Goal: Task Accomplishment & Management: Complete application form

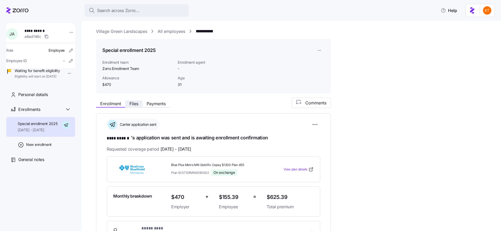
click at [136, 105] on span "Files" at bounding box center [133, 103] width 9 height 4
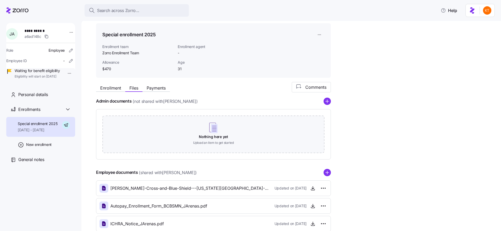
scroll to position [29, 0]
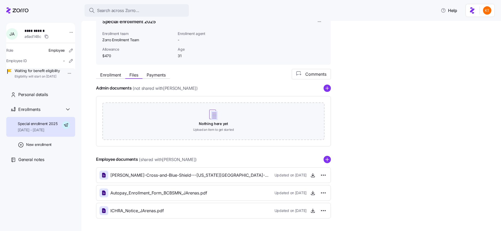
click at [328, 163] on div "Employee documents (shared with Jose Arenas ) Jose-Arenas_Blue-Cross-and-Blue-S…" at bounding box center [213, 187] width 235 height 63
click at [328, 163] on circle "add icon" at bounding box center [327, 159] width 7 height 7
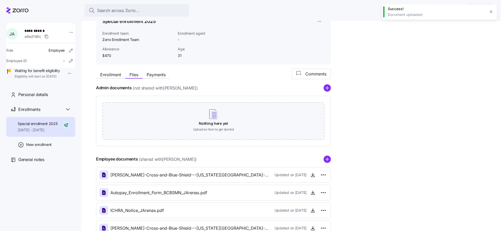
scroll to position [0, 0]
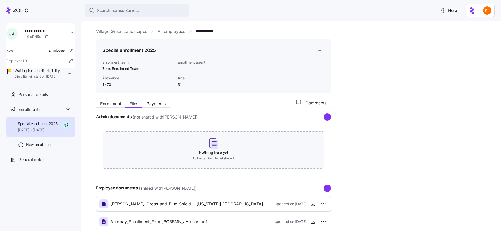
click at [34, 33] on div "a6ad148c" at bounding box center [44, 36] width 38 height 6
click at [34, 32] on span "**********" at bounding box center [42, 30] width 34 height 5
click at [166, 10] on div "Search across Zorro..." at bounding box center [137, 10] width 96 height 7
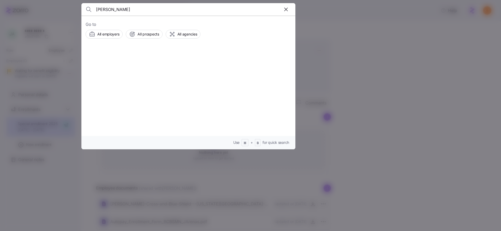
type input "lisa stangl"
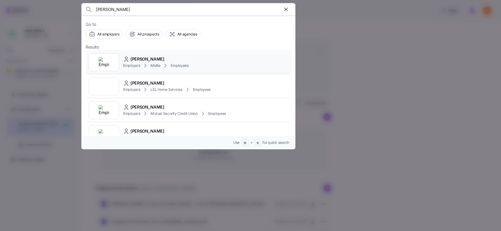
click at [130, 66] on span "Employers" at bounding box center [131, 65] width 17 height 5
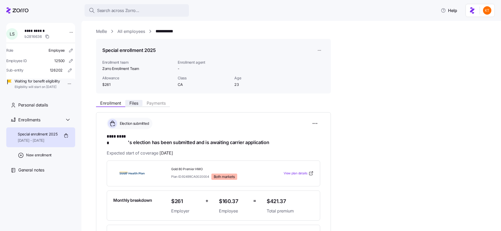
click at [135, 103] on span "Files" at bounding box center [133, 103] width 9 height 4
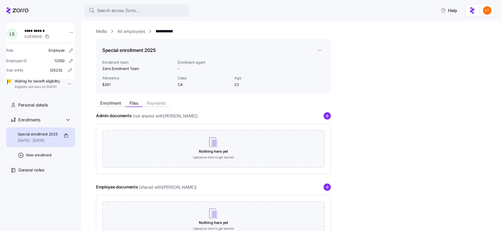
click at [110, 107] on div "Enrollment Files Payments Admin documents (not shared with Lisa Stangl ) Nothin…" at bounding box center [295, 172] width 398 height 148
click at [112, 105] on span "Enrollment" at bounding box center [110, 103] width 21 height 4
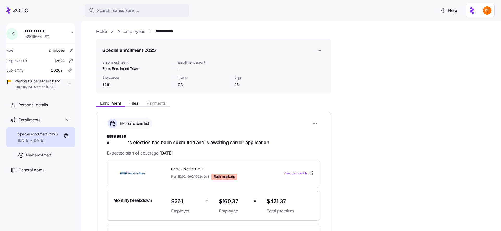
scroll to position [63, 0]
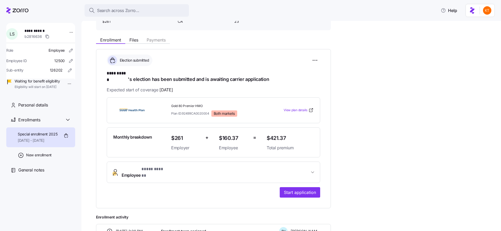
click at [237, 166] on span "Employee * **** ****** *" at bounding box center [216, 172] width 188 height 13
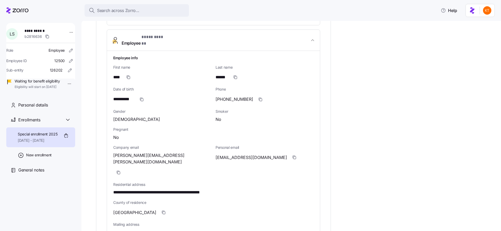
scroll to position [264, 0]
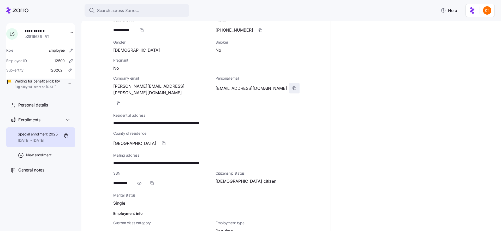
click at [292, 86] on icon "button" at bounding box center [294, 88] width 4 height 4
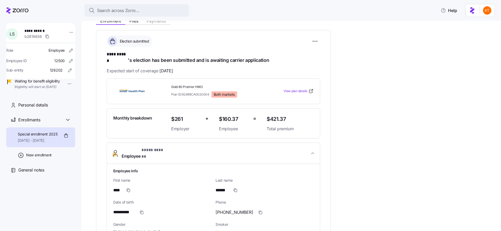
scroll to position [276, 0]
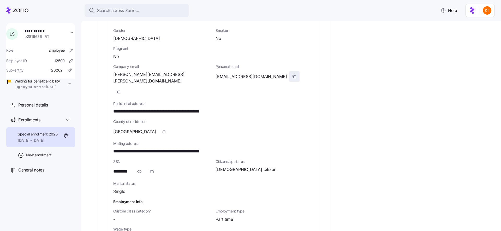
click at [292, 74] on icon "button" at bounding box center [294, 76] width 4 height 4
click at [120, 91] on icon "button" at bounding box center [119, 92] width 2 height 2
click at [162, 8] on div "Search across Zorro..." at bounding box center [137, 10] width 96 height 7
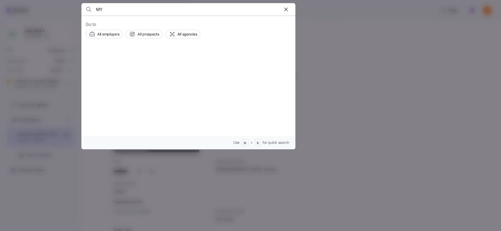
type input "M"
type input "amy roberts"
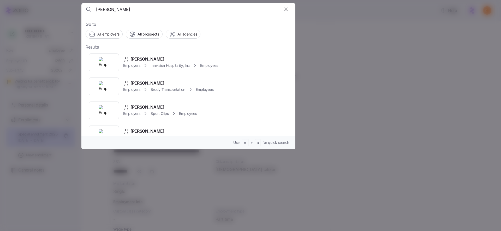
click at [152, 61] on span "Amy Roberts" at bounding box center [147, 59] width 34 height 7
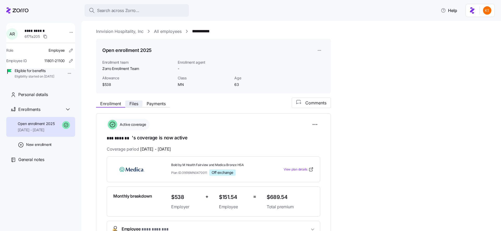
click at [139, 106] on button "Files" at bounding box center [133, 103] width 17 height 6
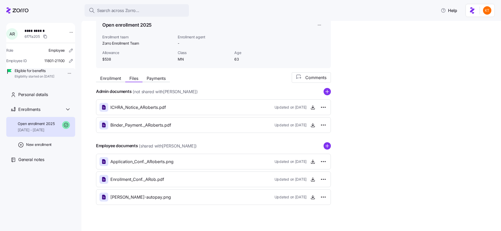
scroll to position [31, 0]
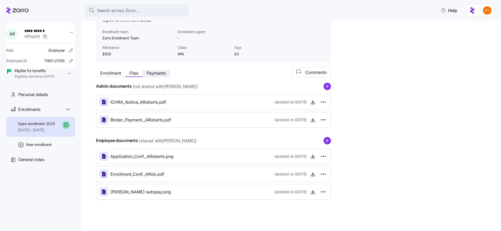
click at [155, 74] on span "Payments" at bounding box center [156, 73] width 19 height 4
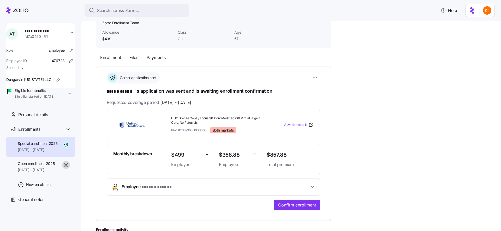
scroll to position [184, 0]
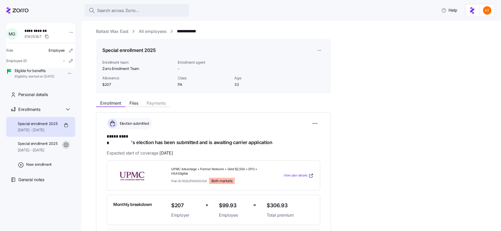
scroll to position [81, 0]
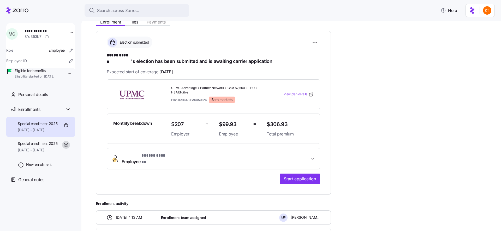
click at [166, 155] on button "Employee * ***** ****** *" at bounding box center [213, 158] width 213 height 21
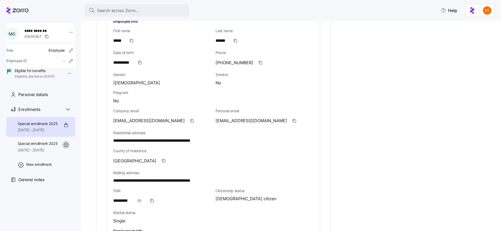
scroll to position [180, 0]
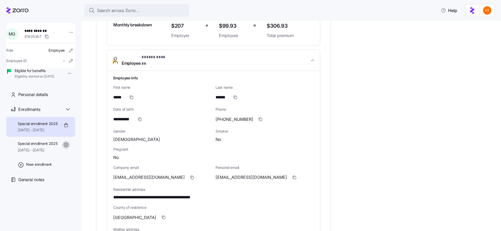
click at [118, 94] on span "*****" at bounding box center [118, 97] width 11 height 7
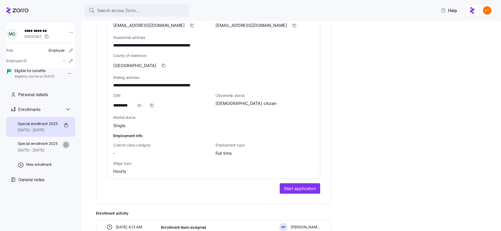
scroll to position [336, 0]
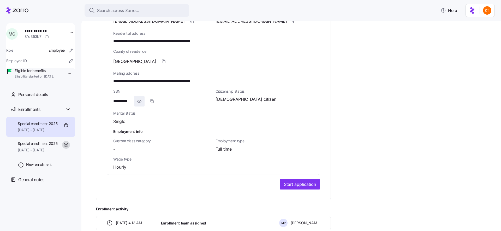
click at [140, 101] on icon "button" at bounding box center [139, 101] width 1 height 1
click at [147, 38] on span "**********" at bounding box center [163, 41] width 100 height 7
click at [148, 38] on span "**********" at bounding box center [163, 41] width 100 height 7
drag, startPoint x: 149, startPoint y: 32, endPoint x: 105, endPoint y: 32, distance: 43.6
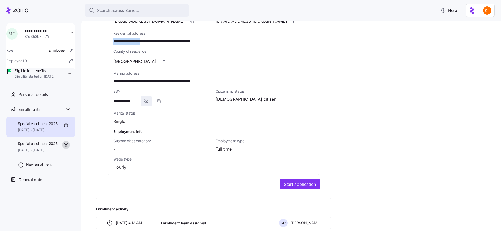
copy span "**********"
click at [164, 38] on span "**********" at bounding box center [163, 41] width 100 height 7
copy span "**********"
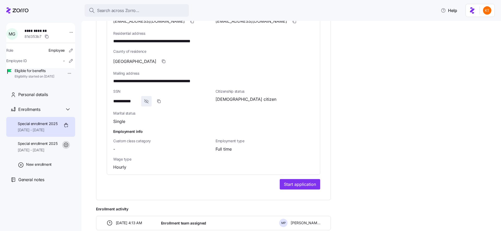
click at [128, 58] on span "[GEOGRAPHIC_DATA]" at bounding box center [134, 61] width 43 height 7
copy span "Allegheny"
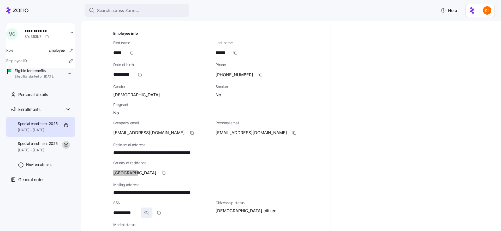
scroll to position [195, 0]
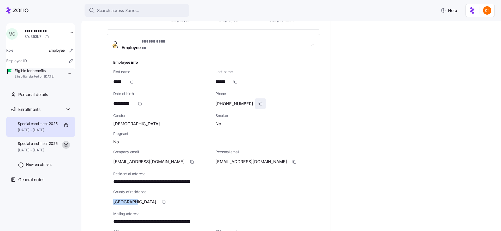
click at [258, 101] on icon "button" at bounding box center [260, 103] width 4 height 4
click at [292, 160] on icon "button" at bounding box center [294, 162] width 4 height 4
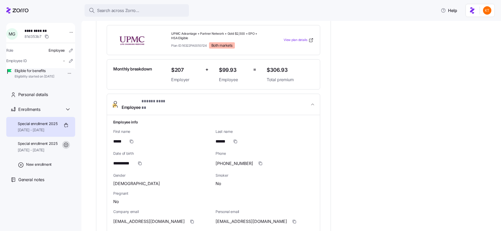
scroll to position [135, 0]
drag, startPoint x: 173, startPoint y: 27, endPoint x: 181, endPoint y: 31, distance: 8.7
click at [189, 32] on span "UPMC Advantage + Partner Network + Gold $2,500 + EPO + HSA Eligible" at bounding box center [216, 36] width 91 height 9
copy span "UPMC Advantage + Partner Network + Gold $2,500 + EPO + HSA Eligible"
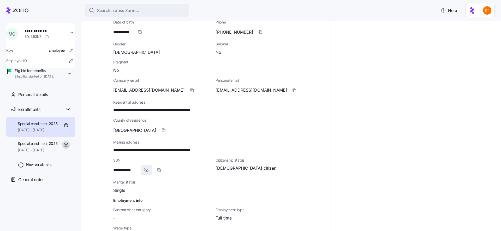
scroll to position [384, 0]
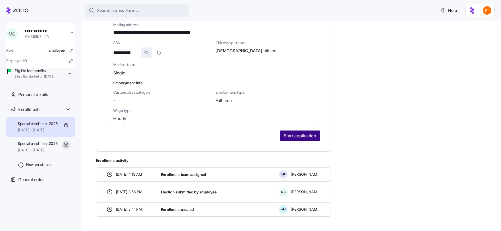
click at [306, 133] on span "Start application" at bounding box center [300, 136] width 32 height 6
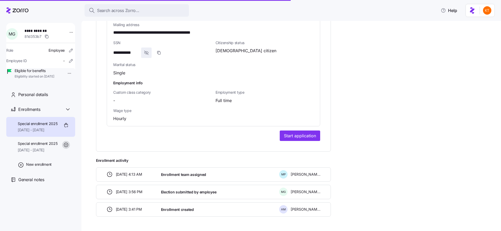
scroll to position [385, 0]
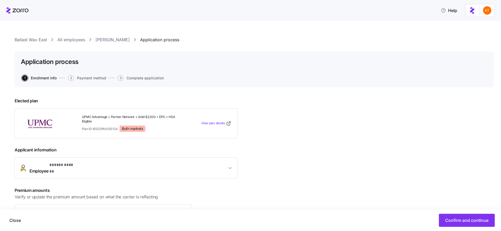
scroll to position [67, 0]
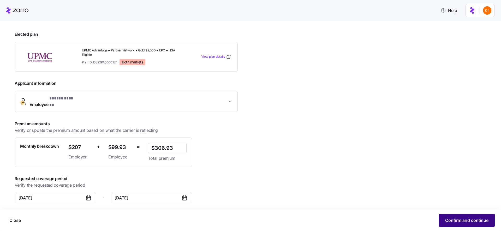
click at [480, 223] on button "Confirm and continue" at bounding box center [467, 220] width 56 height 13
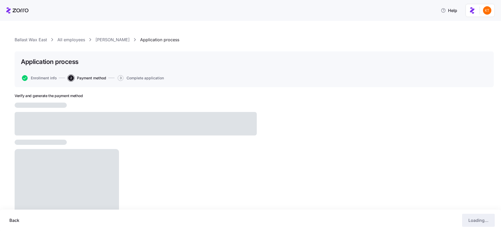
scroll to position [18, 0]
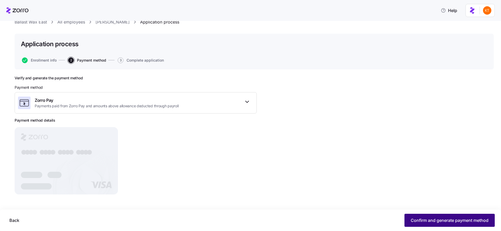
click at [450, 218] on span "Confirm and generate payment method" at bounding box center [450, 220] width 78 height 6
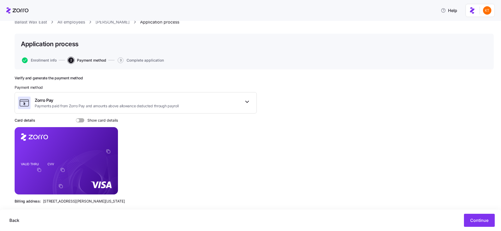
click at [82, 120] on span at bounding box center [81, 120] width 5 height 4
click at [76, 118] on input "Show card details" at bounding box center [76, 118] width 0 height 0
click at [76, 120] on span at bounding box center [78, 120] width 5 height 4
click at [76, 118] on input "Show card details" at bounding box center [76, 118] width 0 height 0
click at [111, 153] on foreignobject at bounding box center [109, 152] width 6 height 6
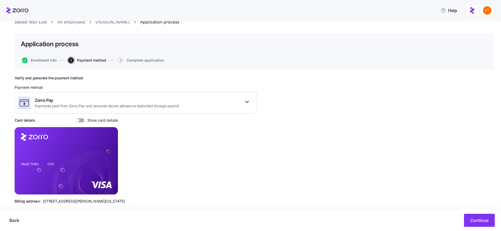
click at [110, 153] on icon "copy-to-clipboard" at bounding box center [108, 151] width 5 height 5
click at [81, 120] on span at bounding box center [81, 120] width 5 height 4
click at [76, 118] on input "Show card details" at bounding box center [76, 118] width 0 height 0
click at [81, 120] on div at bounding box center [80, 120] width 8 height 4
click at [76, 118] on input "Show card details" at bounding box center [76, 118] width 0 height 0
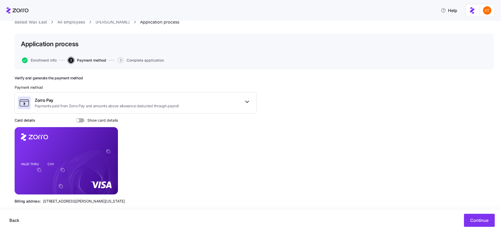
click at [80, 119] on span at bounding box center [81, 120] width 5 height 4
click at [76, 118] on input "Show card details" at bounding box center [76, 118] width 0 height 0
click at [487, 220] on span "Continue" at bounding box center [479, 220] width 18 height 6
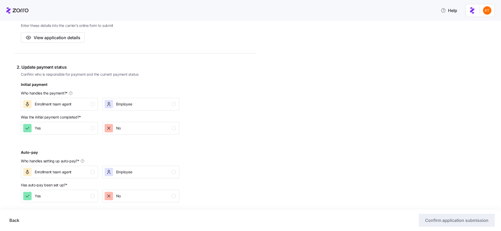
scroll to position [195, 0]
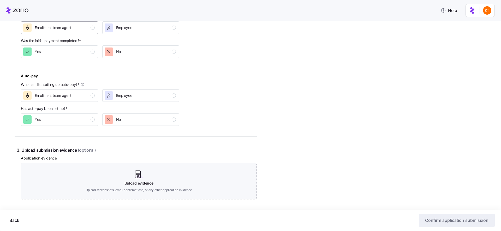
click at [85, 32] on button "Enrollment team agent" at bounding box center [59, 27] width 77 height 13
click at [86, 50] on div "Yes" at bounding box center [58, 51] width 71 height 8
click at [91, 95] on div "button" at bounding box center [93, 95] width 4 height 4
click at [142, 126] on div "Complete the 4 steps below and confirm application submission 1. Submit applica…" at bounding box center [136, 84] width 242 height 373
click at [142, 123] on div "No" at bounding box center [140, 119] width 71 height 8
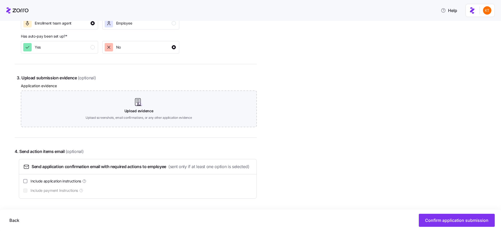
scroll to position [276, 0]
click at [442, 226] on button "Confirm application submission" at bounding box center [457, 220] width 76 height 13
